Goal: Book appointment/travel/reservation

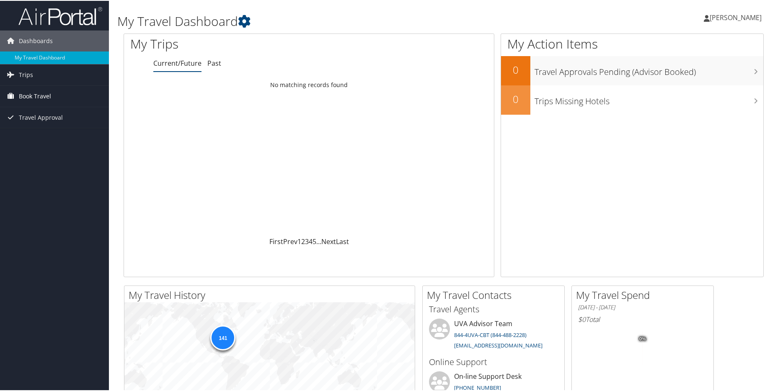
click at [38, 95] on span "Book Travel" at bounding box center [35, 95] width 32 height 21
click at [36, 137] on link "Book/Manage Online Trips" at bounding box center [54, 137] width 109 height 13
click at [21, 94] on span "Book Travel" at bounding box center [35, 95] width 32 height 21
click at [32, 138] on link "Book/Manage Online Trips" at bounding box center [54, 137] width 109 height 13
